Goal: Complete application form

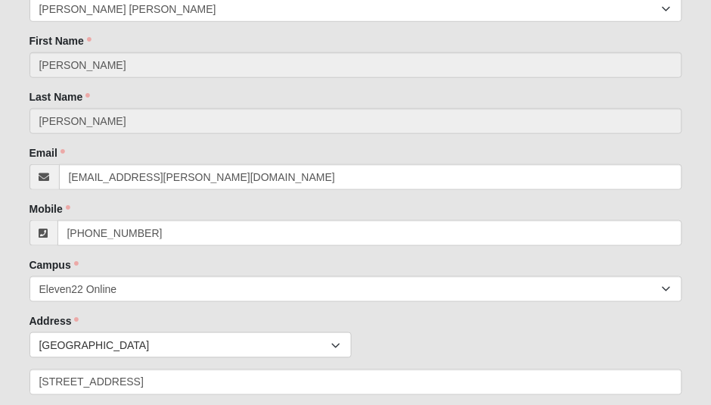
scroll to position [399, 0]
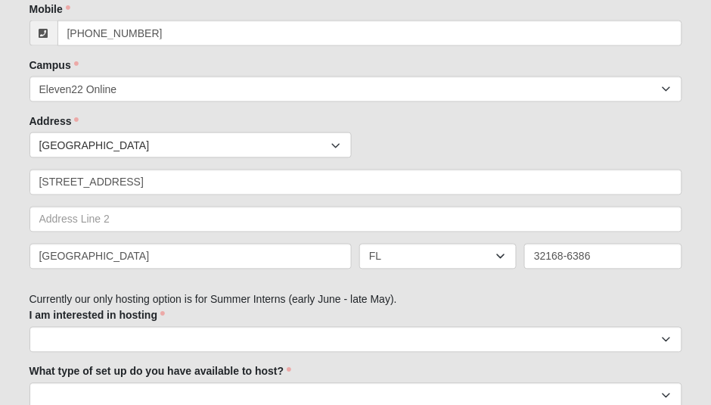
scroll to position [590, 0]
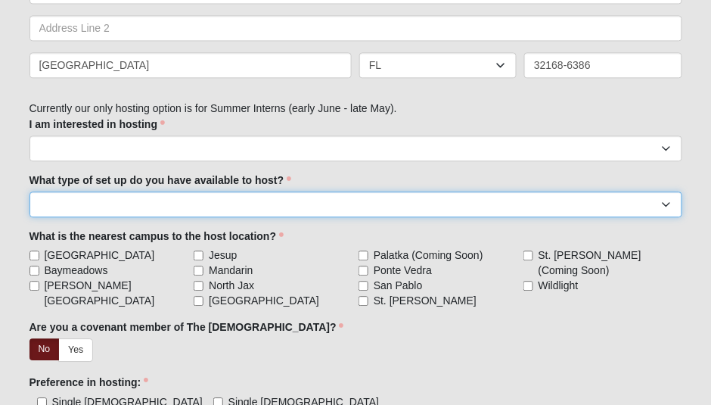
click at [481, 206] on select "Individual bedroom in primary home Mother-in-law suite or above-garage apartmen…" at bounding box center [355, 204] width 653 height 26
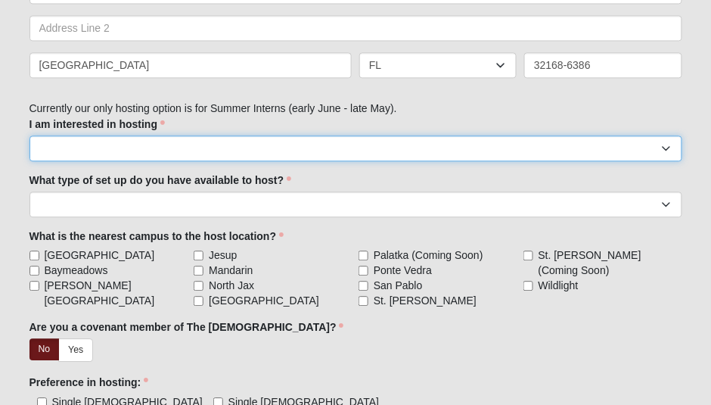
click at [483, 150] on select "Summer Intern (late May - early August)" at bounding box center [355, 148] width 653 height 26
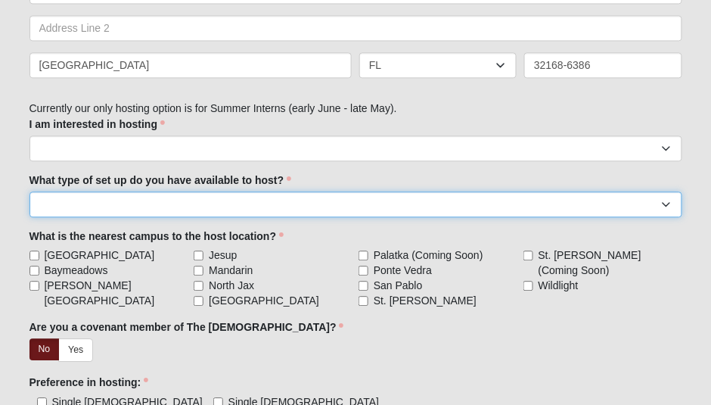
click at [346, 205] on select "Individual bedroom in primary home Mother-in-law suite or above-garage apartmen…" at bounding box center [355, 204] width 653 height 26
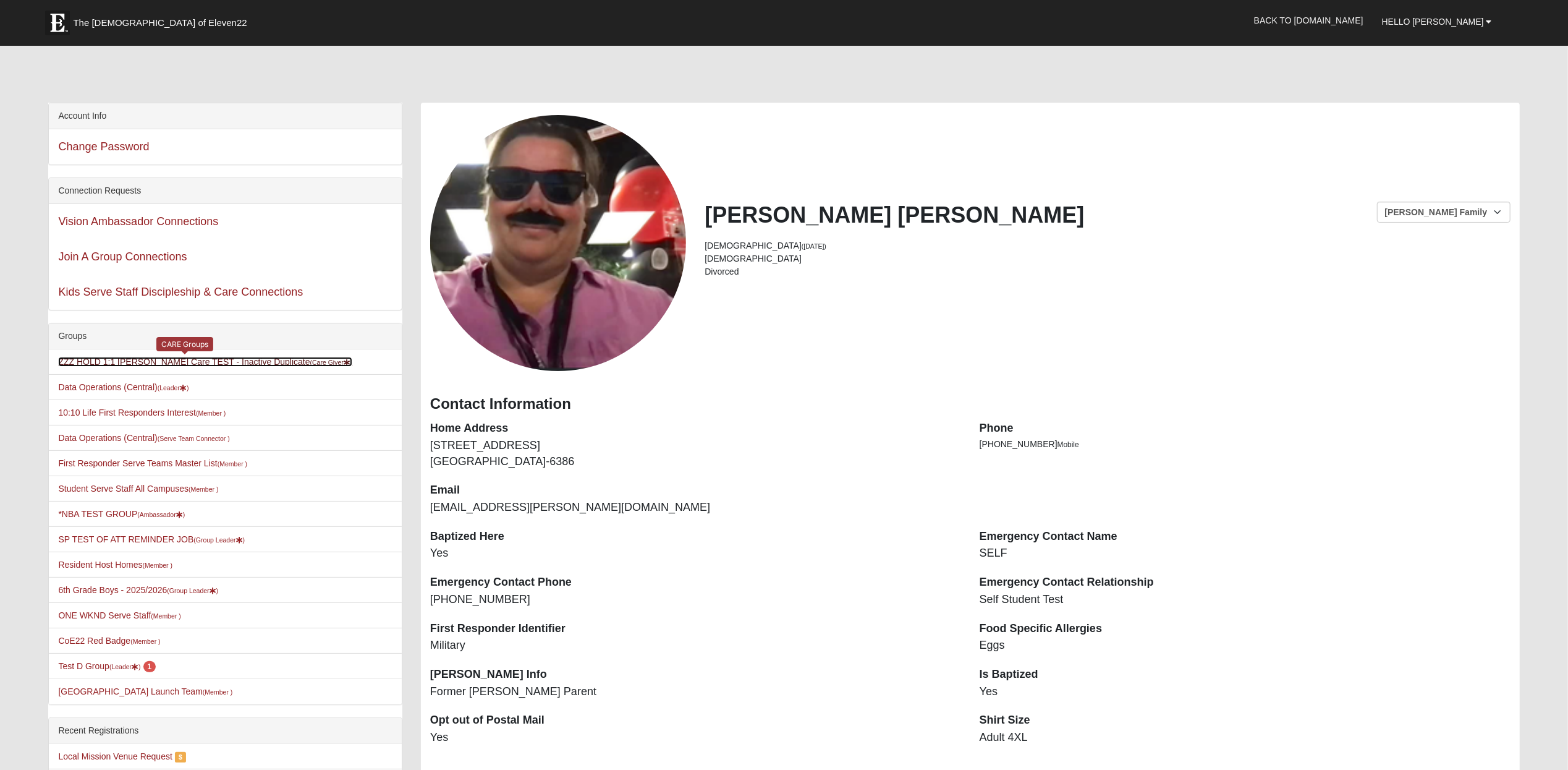
click at [230, 364] on link "ZZZ HOLD 1:1 Darter Care TEST - Inactive Duplicate (Care Giver )" at bounding box center [205, 361] width 294 height 10
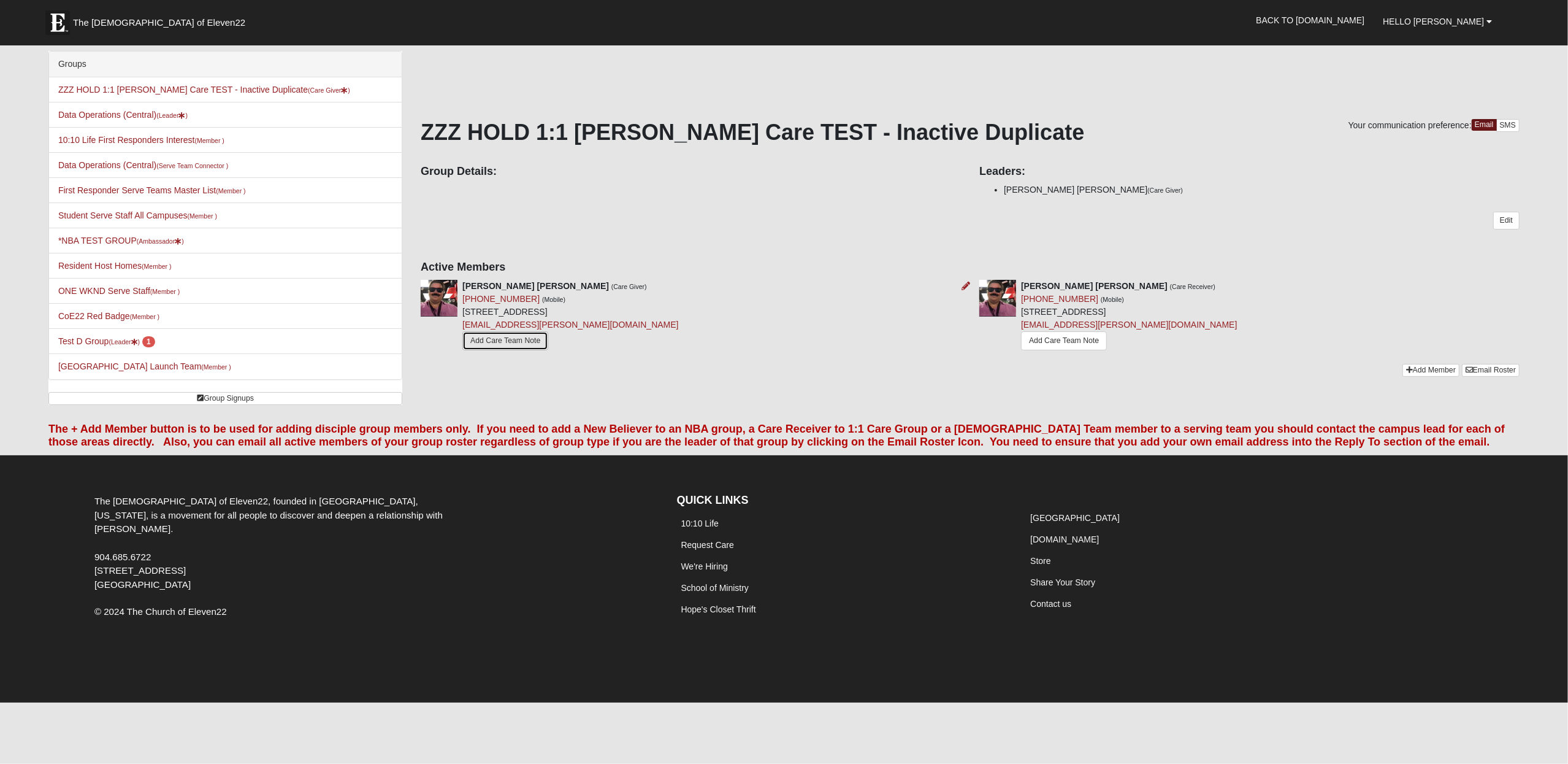
click at [521, 341] on link "Add Care Team Note" at bounding box center [505, 340] width 86 height 19
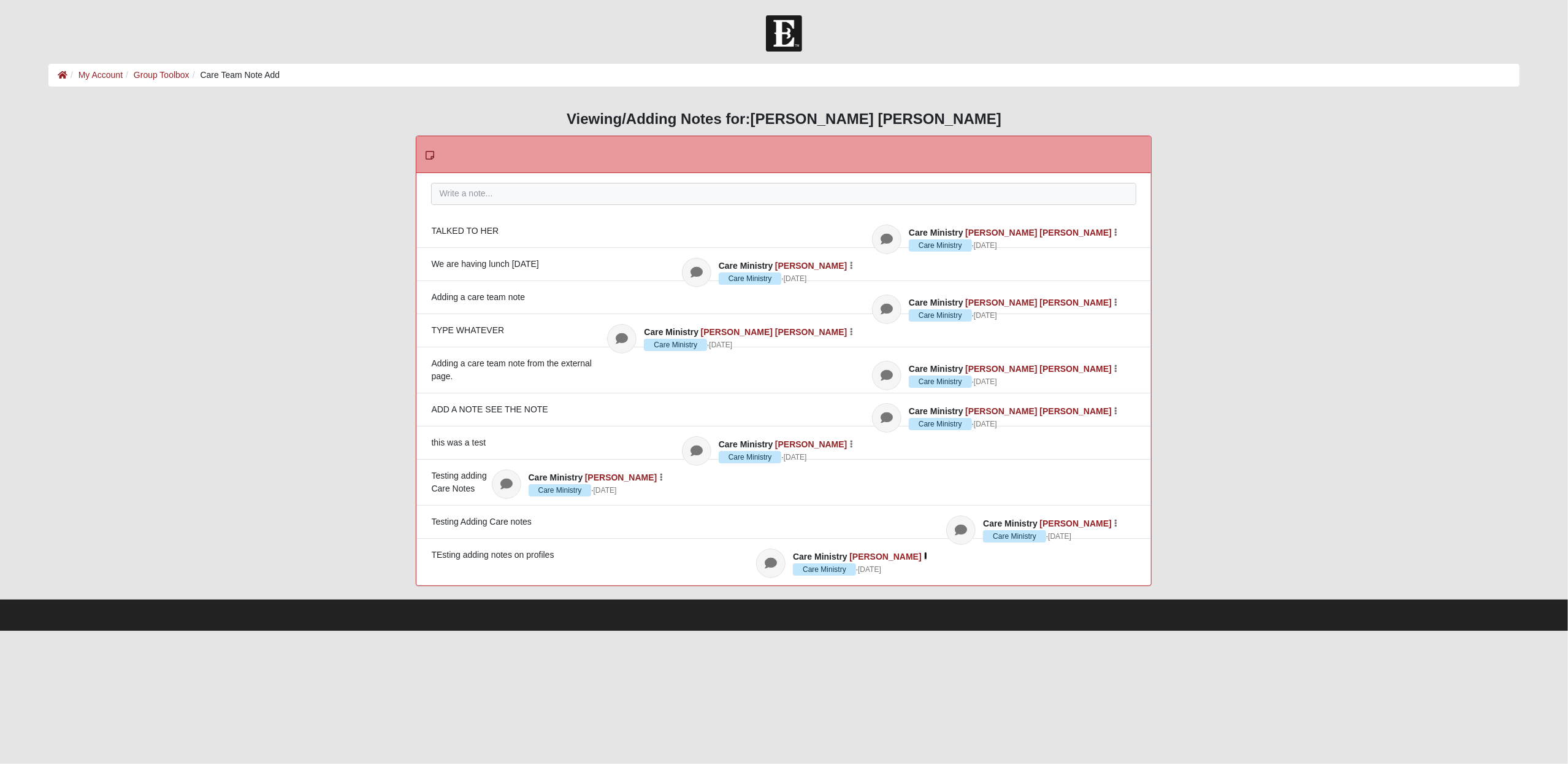
click at [923, 551] on button "button" at bounding box center [925, 555] width 4 height 9
click at [924, 552] on icon "button" at bounding box center [926, 556] width 3 height 7
